Goal: Book appointment/travel/reservation

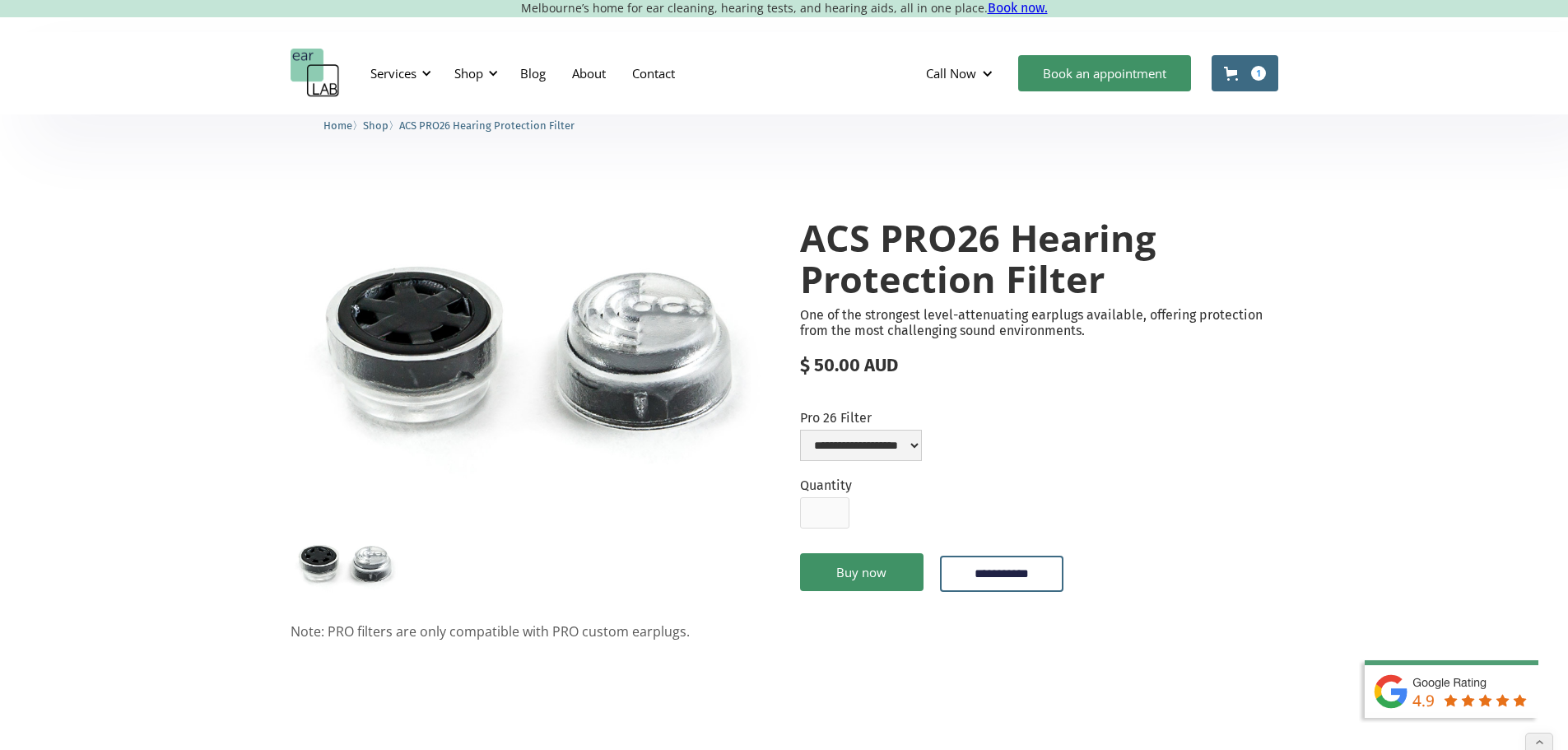
click at [314, 73] on img "home" at bounding box center [315, 73] width 49 height 49
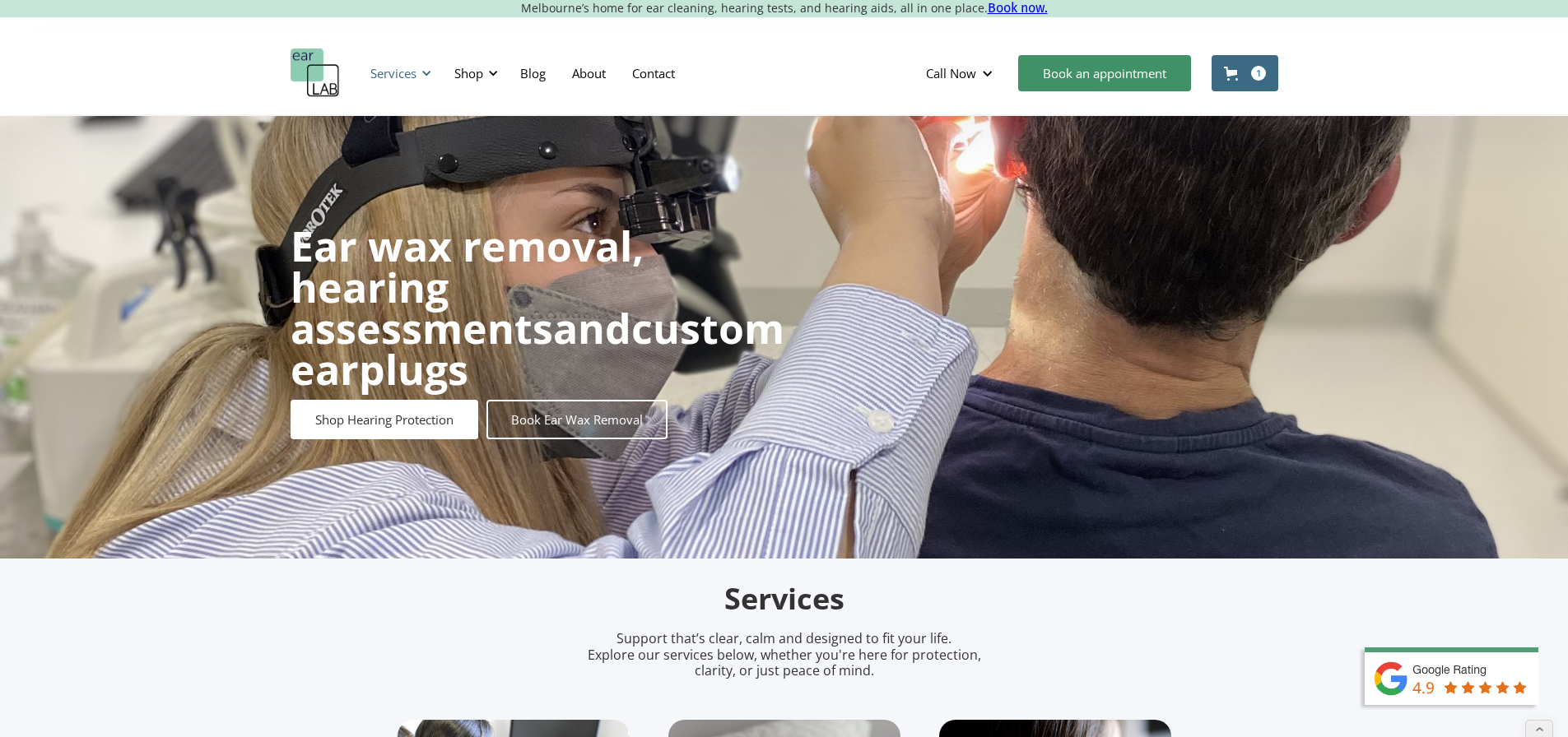
click at [392, 80] on div "Services" at bounding box center [393, 73] width 46 height 16
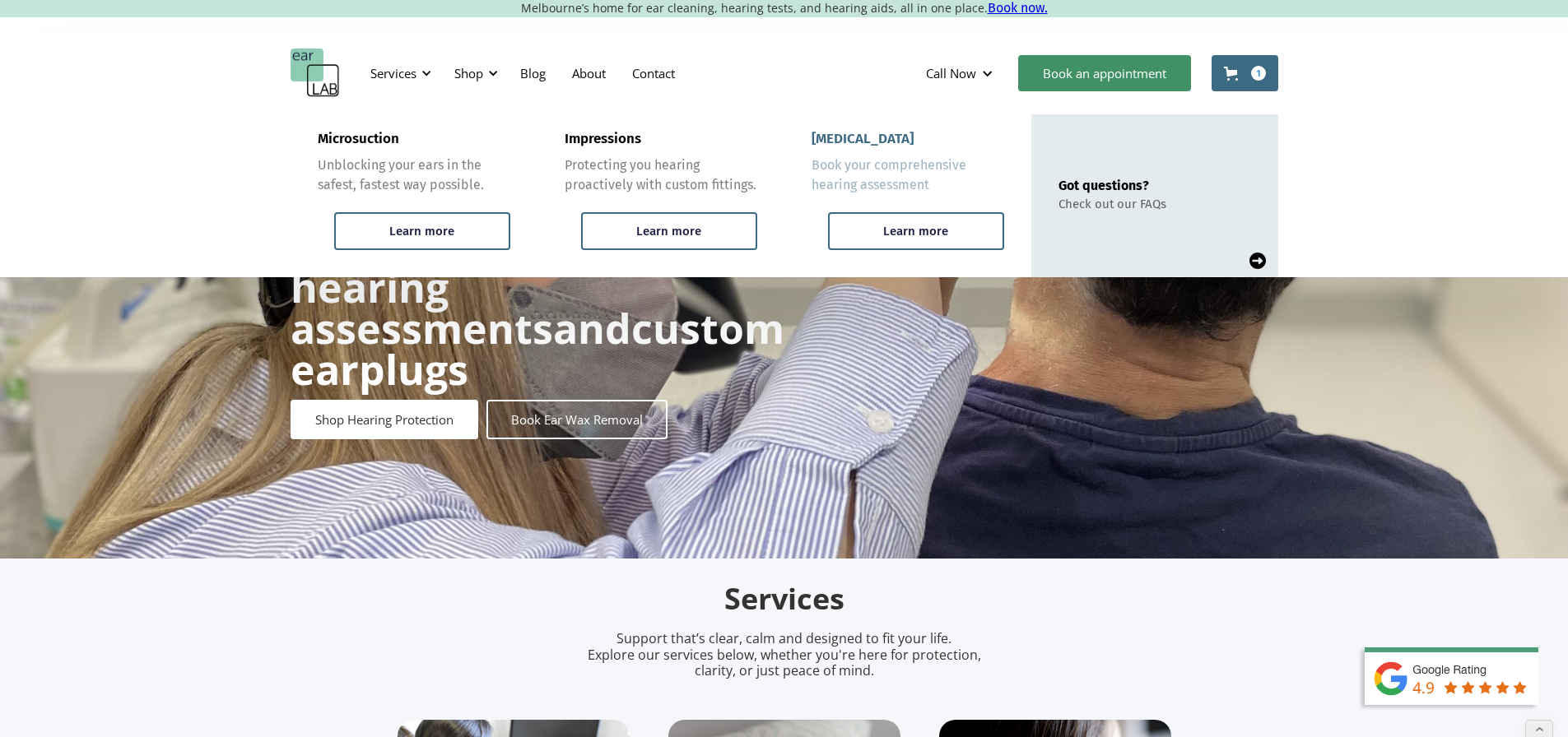
click at [859, 133] on div "[MEDICAL_DATA]" at bounding box center [862, 139] width 102 height 16
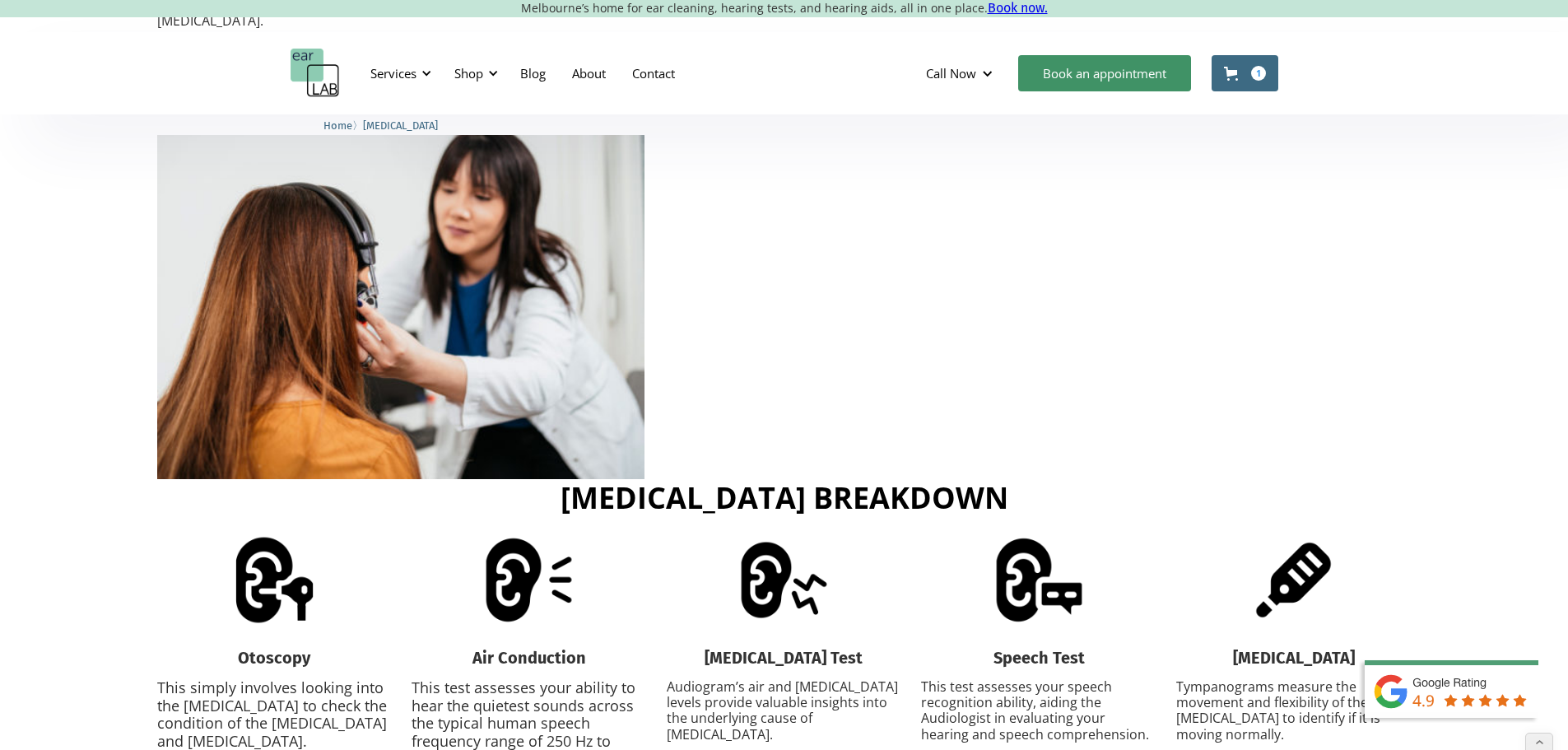
scroll to position [1728, 0]
